Goal: Transaction & Acquisition: Purchase product/service

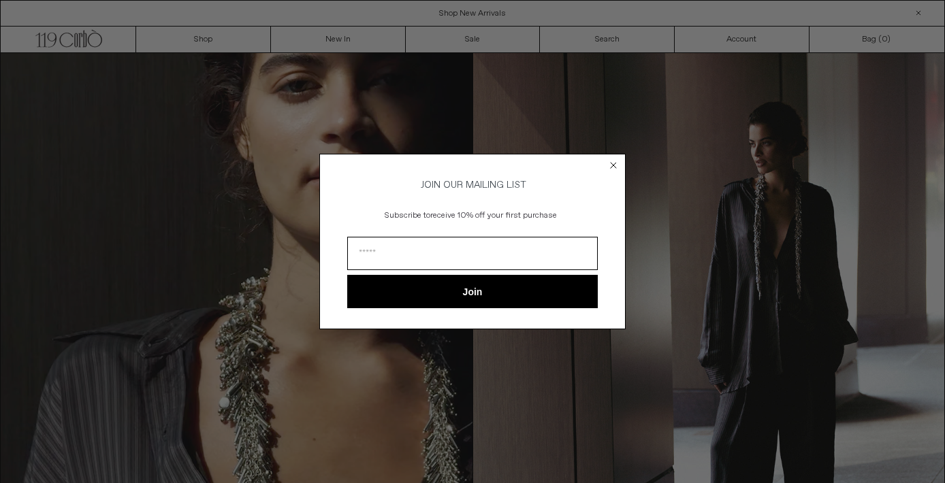
click at [614, 163] on icon "Close dialog" at bounding box center [612, 165] width 5 height 5
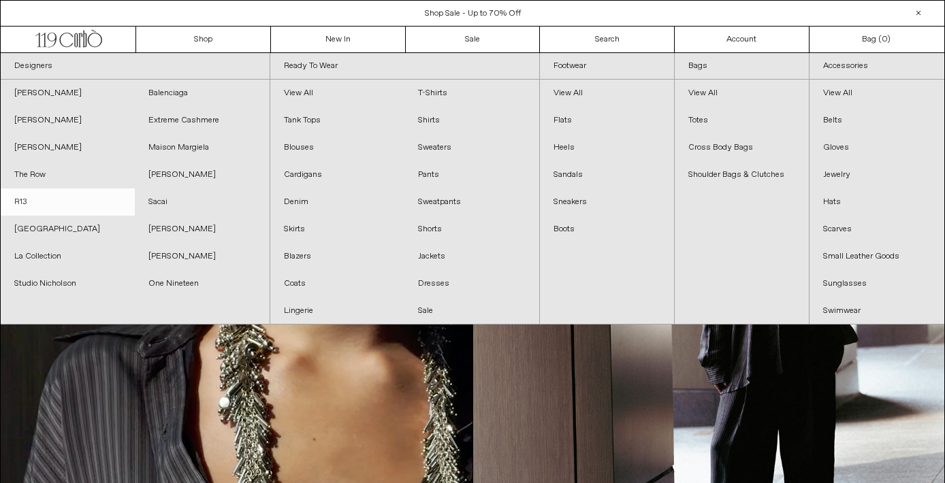
click at [48, 208] on link "R13" at bounding box center [68, 202] width 134 height 27
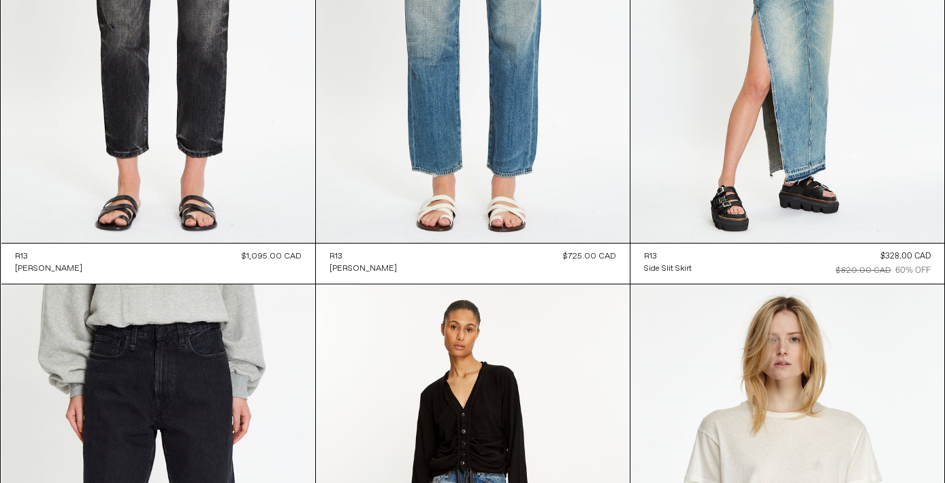
scroll to position [6560, 0]
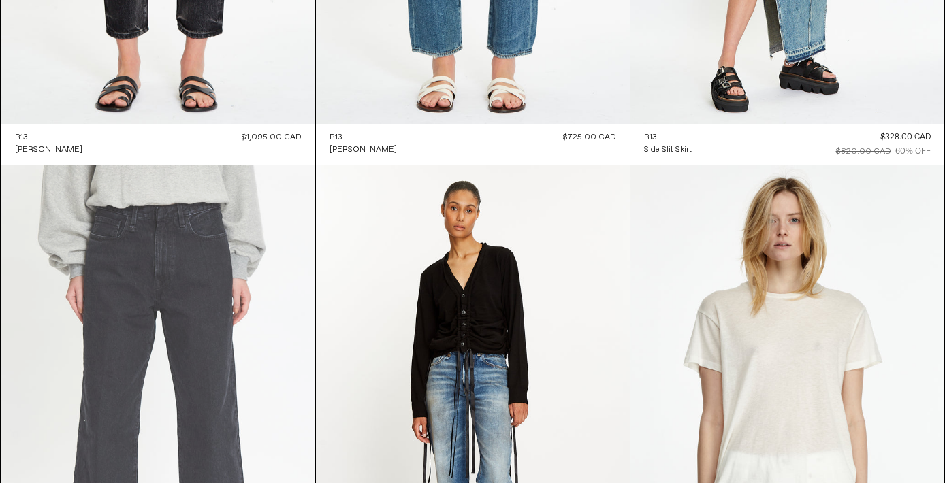
click at [251, 282] on at bounding box center [158, 400] width 314 height 471
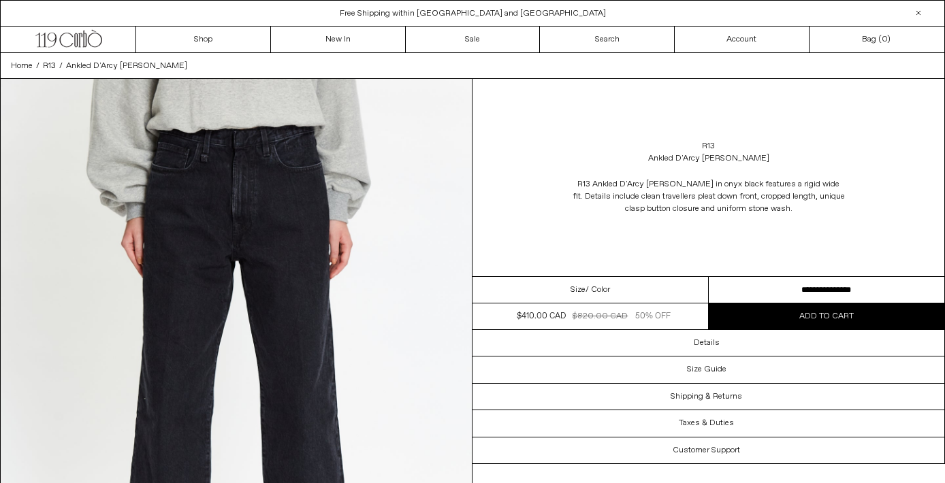
select select "**********"
click at [784, 319] on button "Add to cart" at bounding box center [826, 317] width 236 height 26
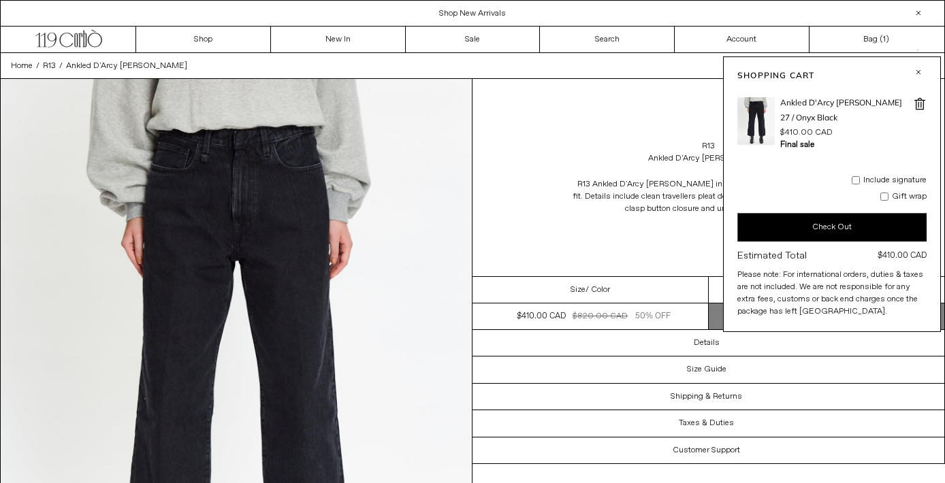
click at [921, 69] on button "button" at bounding box center [918, 72] width 16 height 16
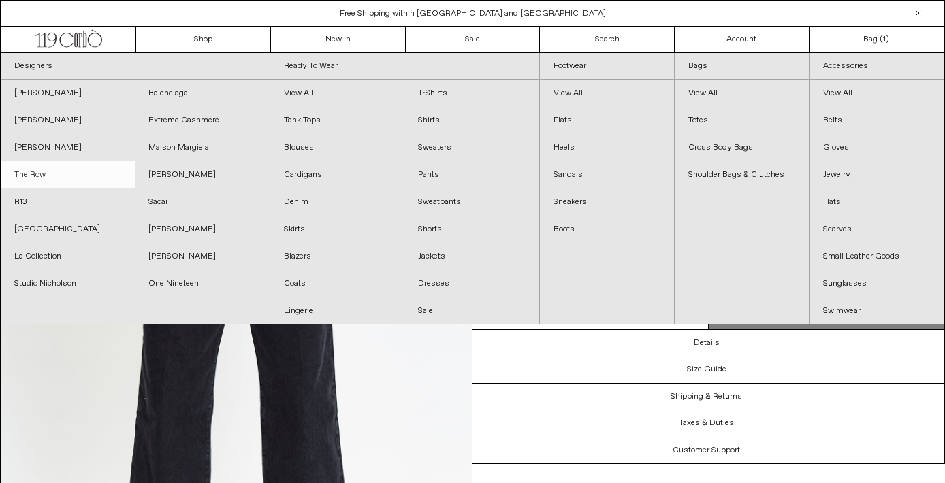
click at [40, 177] on link "The Row" at bounding box center [68, 174] width 134 height 27
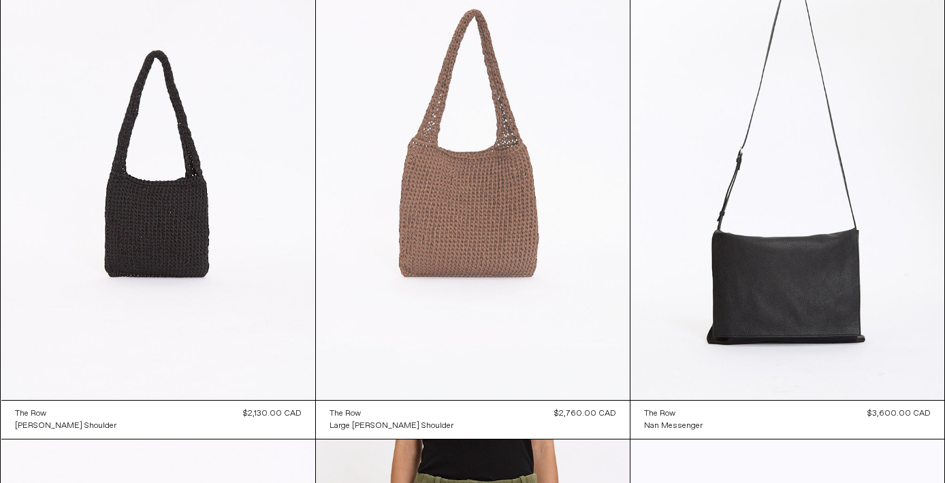
scroll to position [2181, 0]
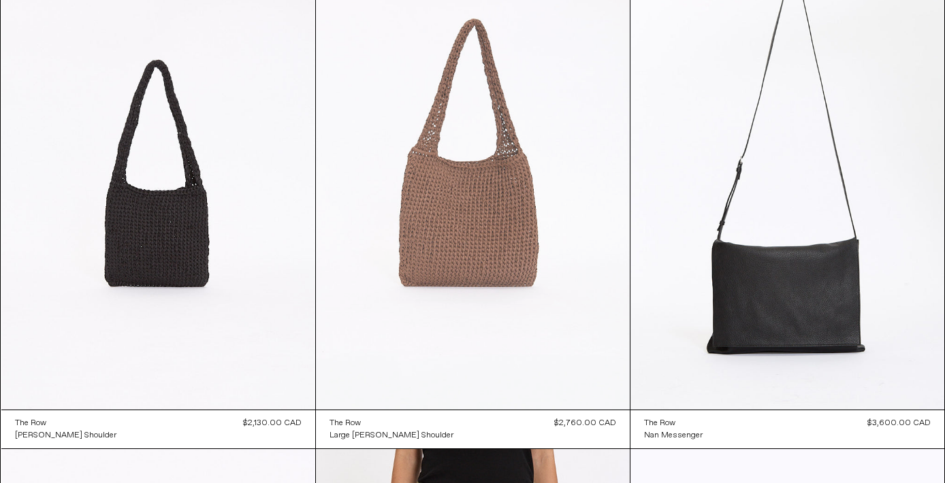
click at [494, 161] on at bounding box center [473, 174] width 314 height 471
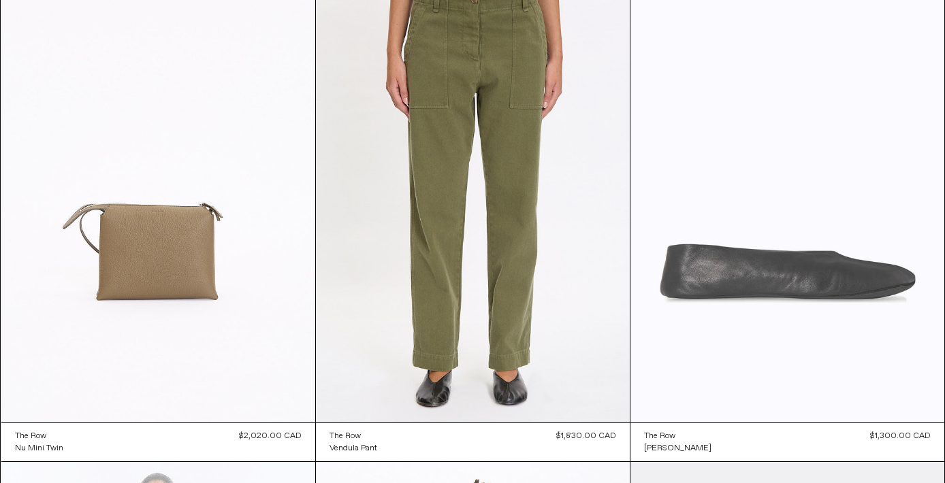
scroll to position [3162, 0]
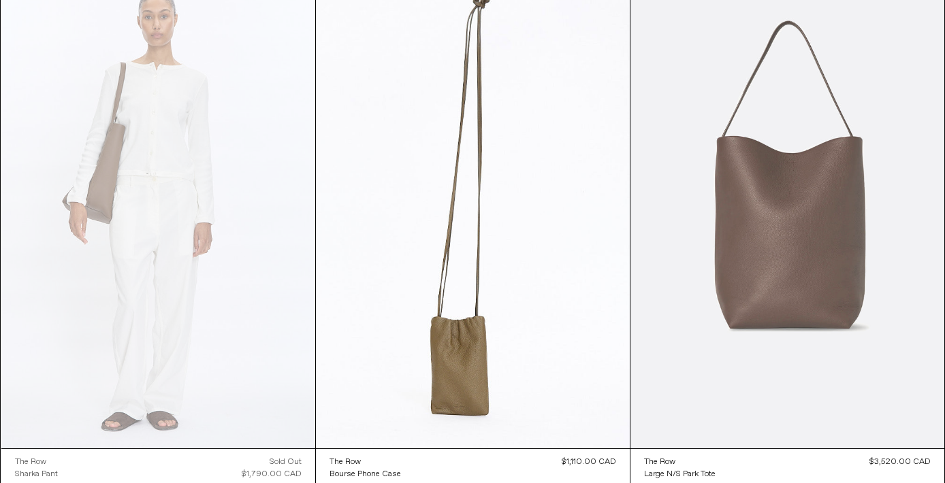
click at [780, 259] on at bounding box center [787, 213] width 314 height 471
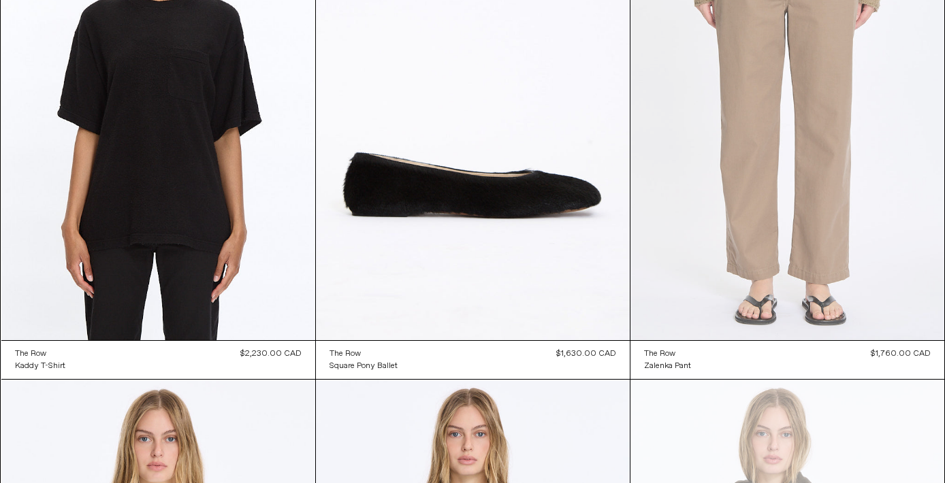
scroll to position [4295, 0]
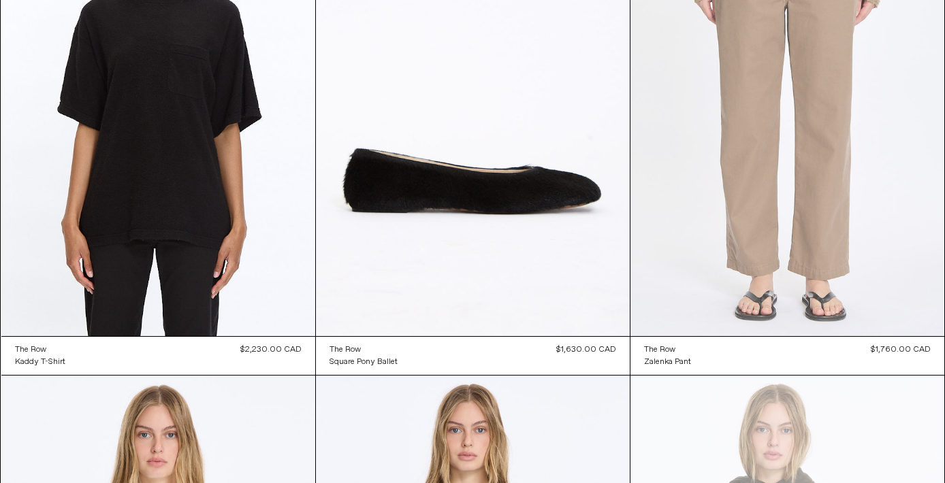
click at [757, 229] on at bounding box center [787, 100] width 314 height 471
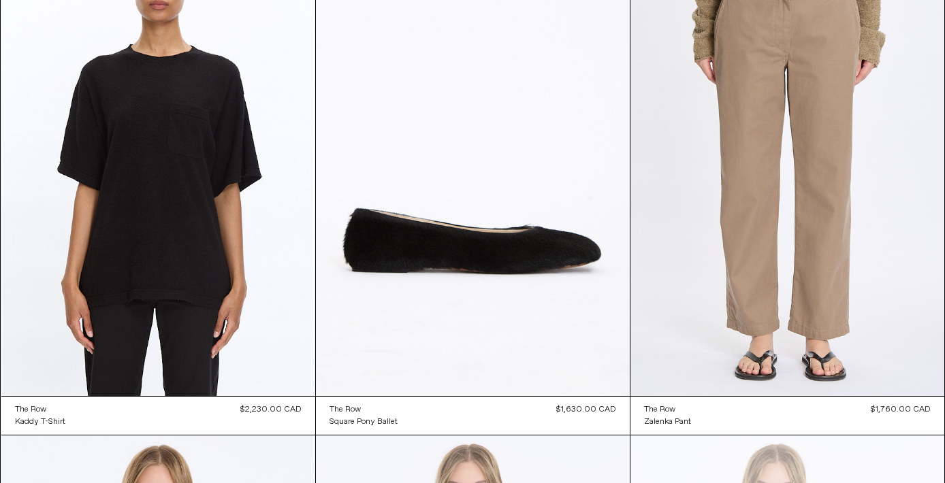
scroll to position [4198, 0]
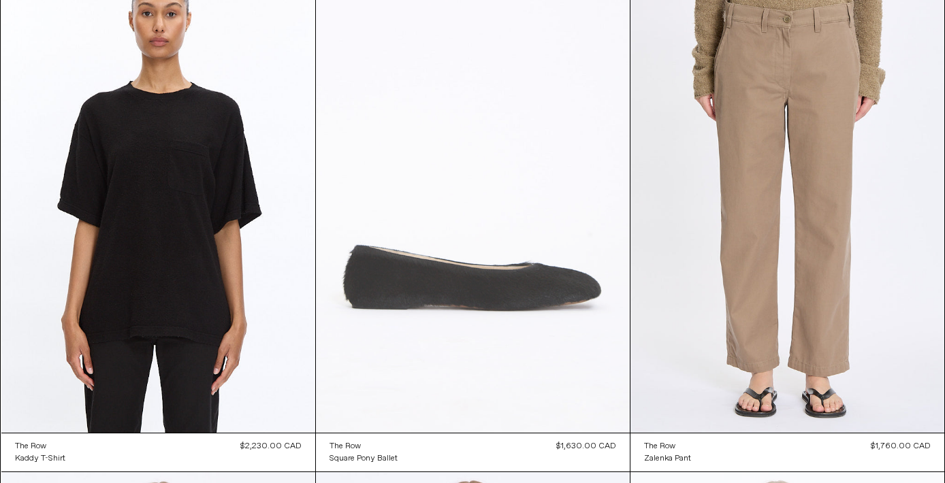
click at [522, 345] on at bounding box center [473, 197] width 314 height 471
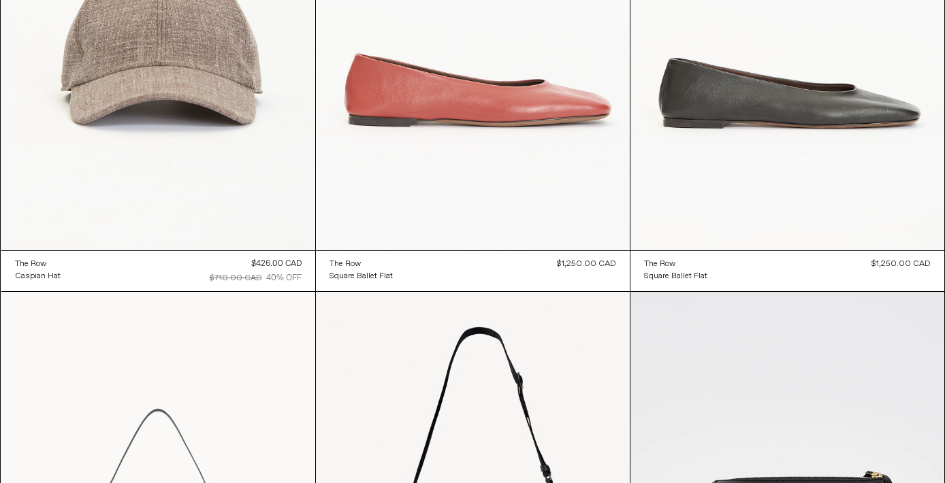
scroll to position [9994, 0]
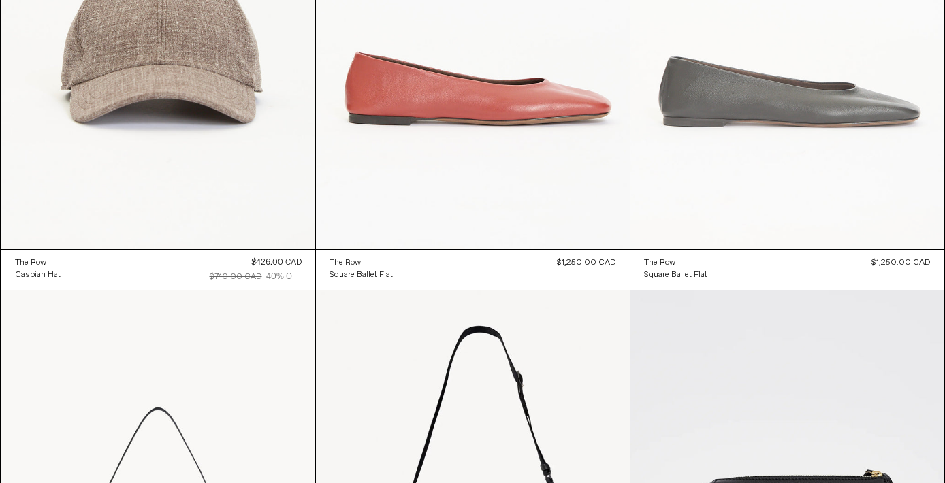
click at [750, 165] on at bounding box center [787, 14] width 314 height 471
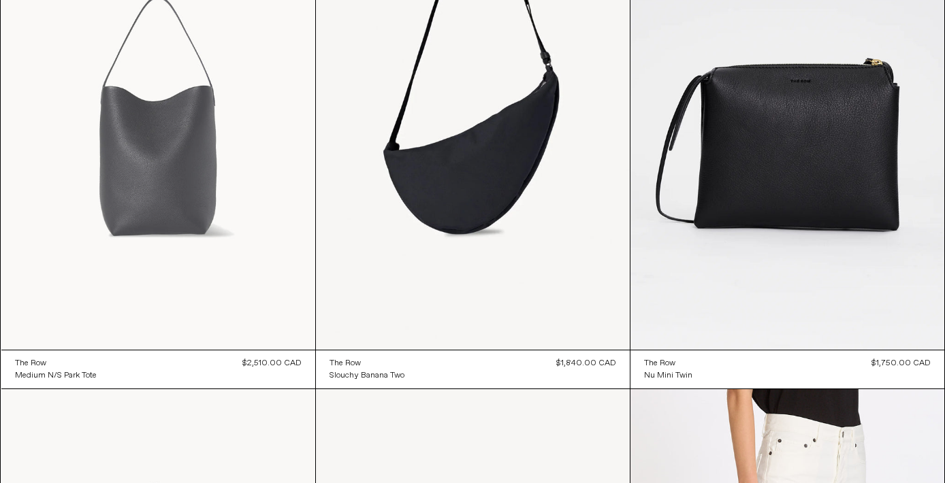
scroll to position [10404, 0]
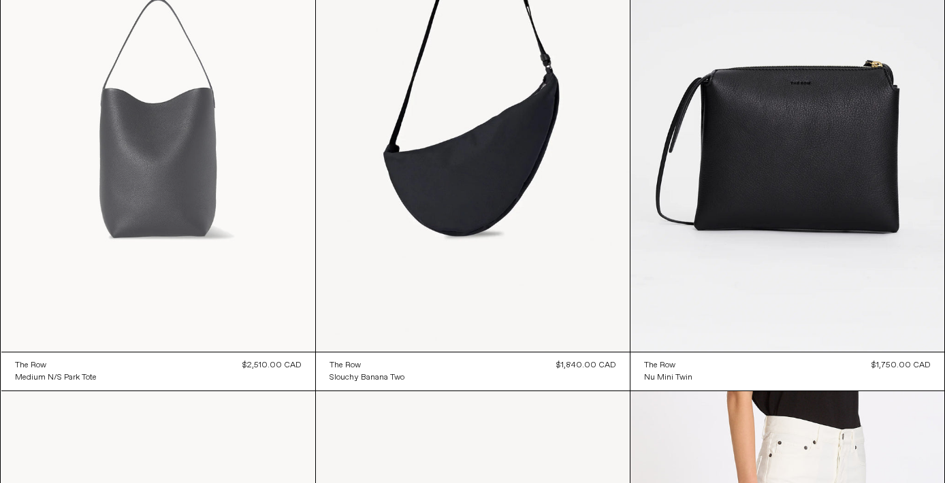
click at [179, 207] on at bounding box center [158, 116] width 314 height 471
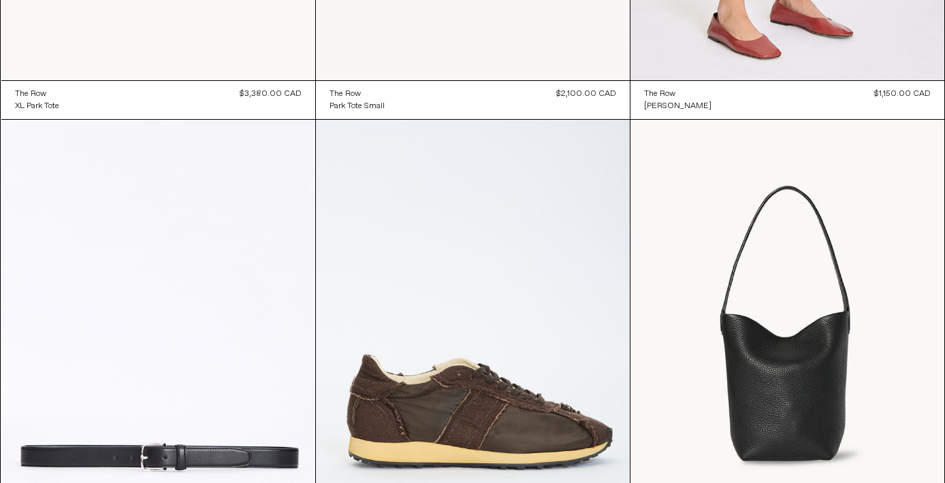
scroll to position [11346, 0]
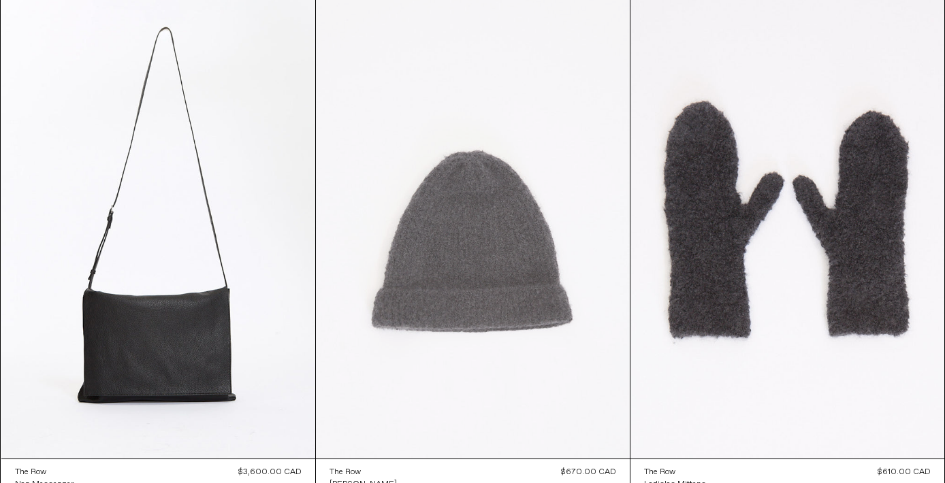
scroll to position [2507, 0]
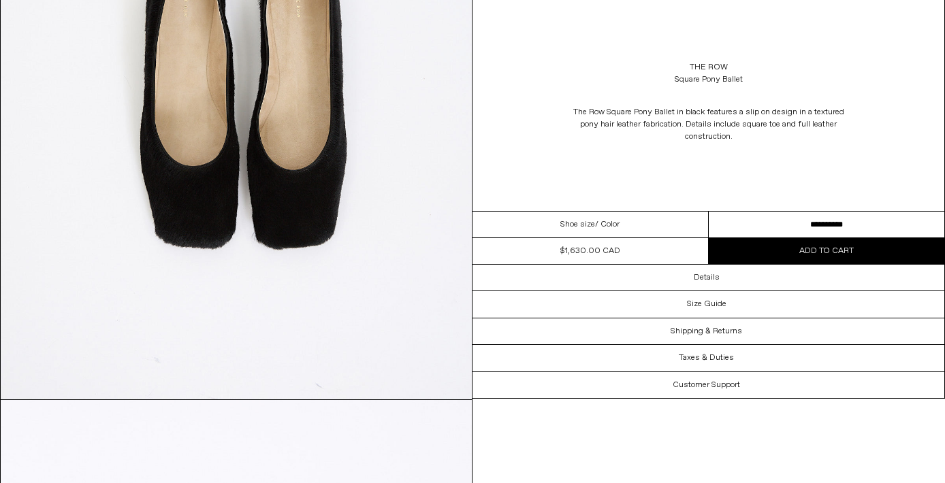
scroll to position [1990, 0]
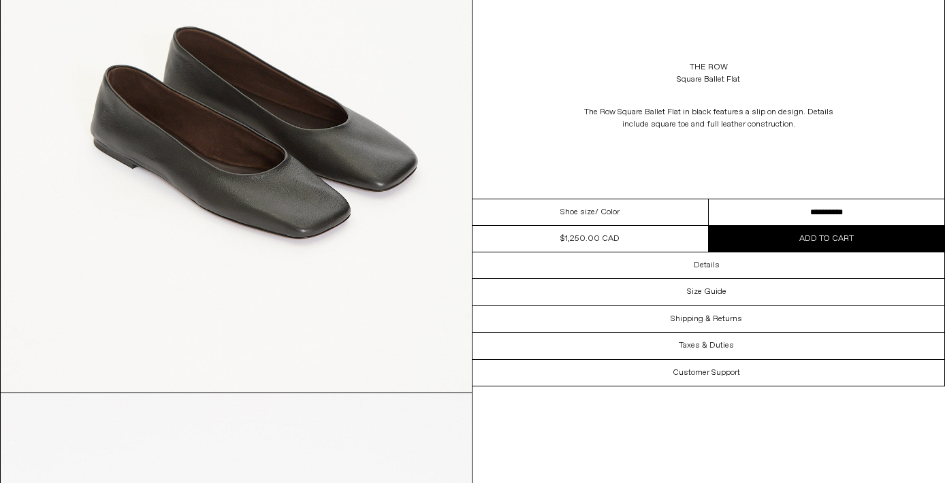
scroll to position [1362, 0]
